Goal: Transaction & Acquisition: Subscribe to service/newsletter

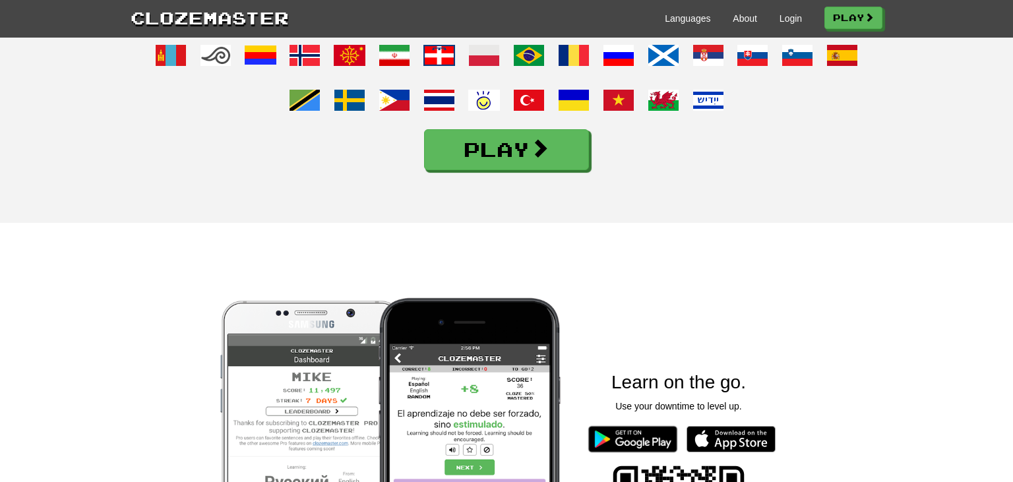
scroll to position [1055, 0]
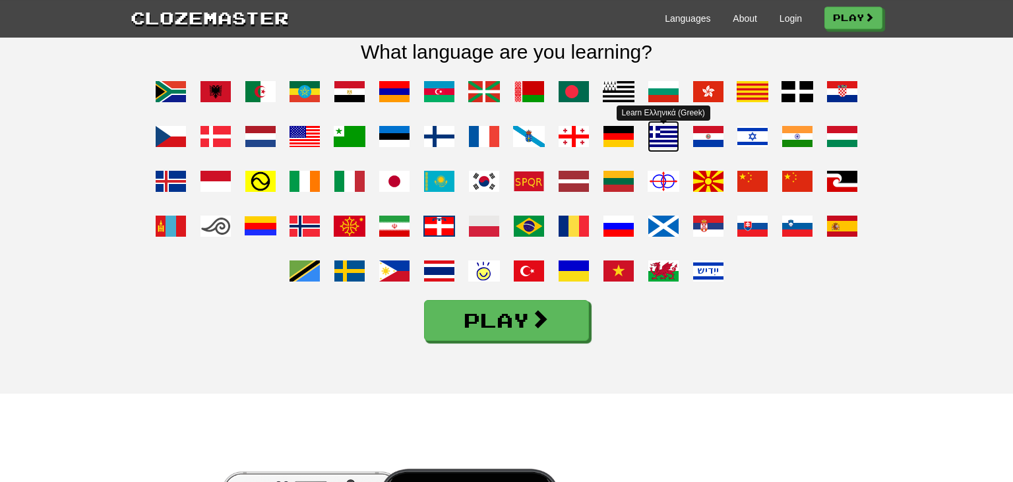
click at [663, 152] on span at bounding box center [663, 137] width 32 height 32
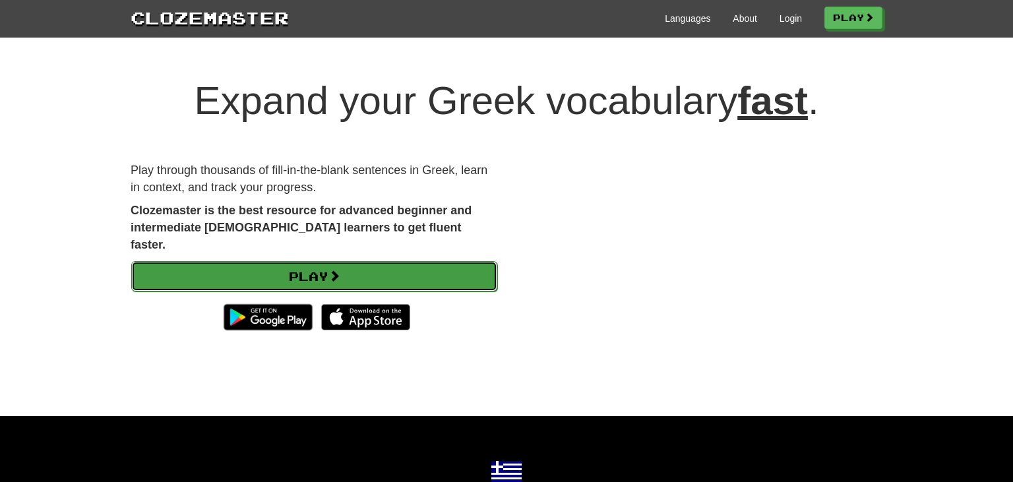
click at [359, 266] on link "Play" at bounding box center [314, 276] width 366 height 30
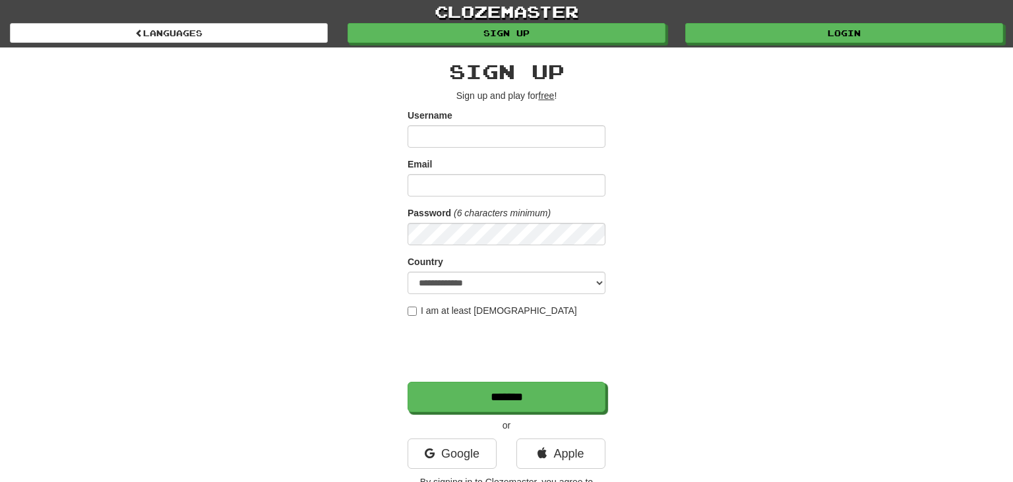
click at [460, 141] on input "Username" at bounding box center [506, 136] width 198 height 22
click at [494, 13] on link "clozemaster" at bounding box center [506, 11] width 1013 height 23
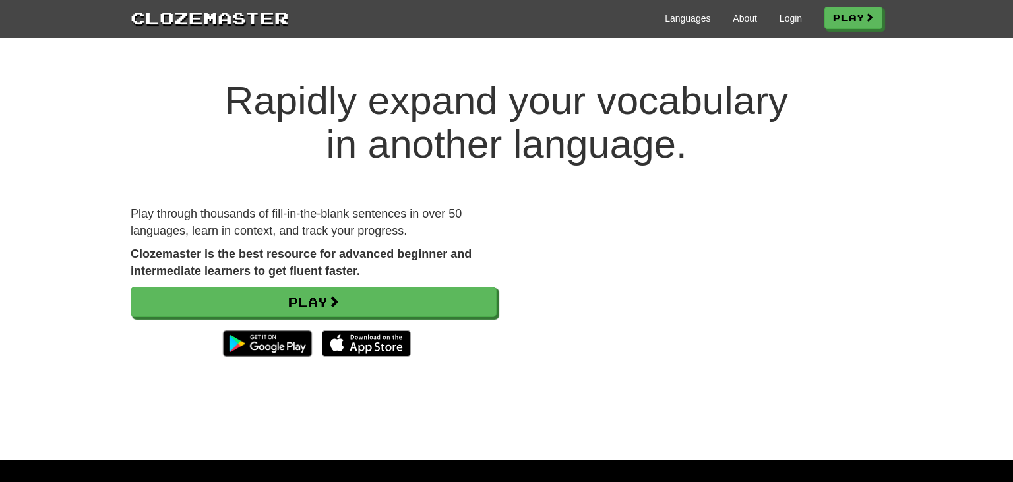
click at [941, 170] on div "Rapidly expand your vocabulary in another language. Play through thousands of f…" at bounding box center [506, 256] width 1013 height 407
